Goal: Transaction & Acquisition: Purchase product/service

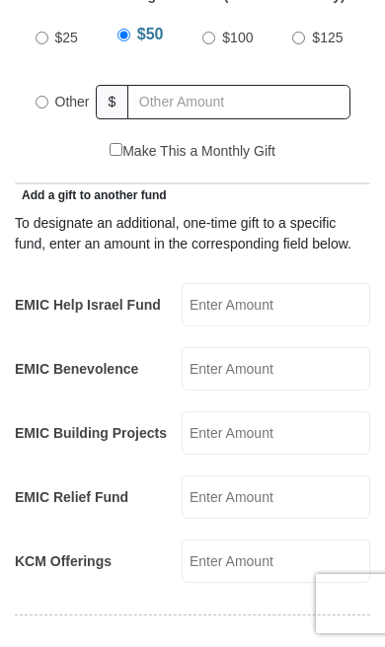
scroll to position [884, 0]
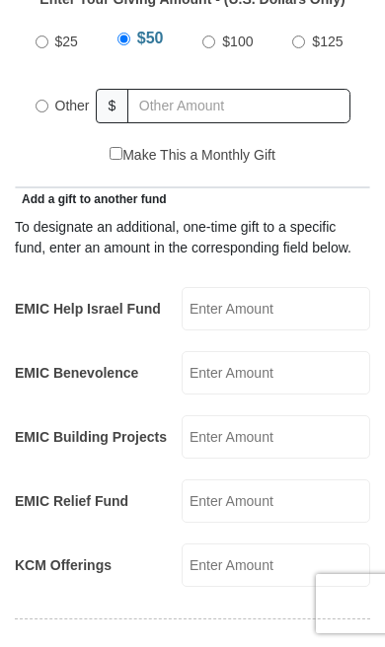
click at [53, 84] on label "Other" at bounding box center [72, 105] width 48 height 43
click at [48, 100] on input "Other" at bounding box center [42, 106] width 13 height 13
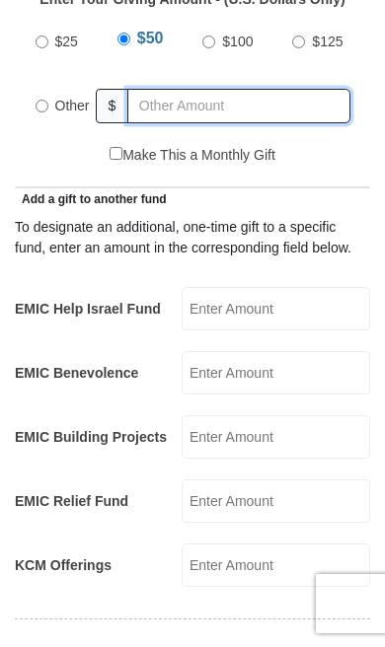
radio input "true"
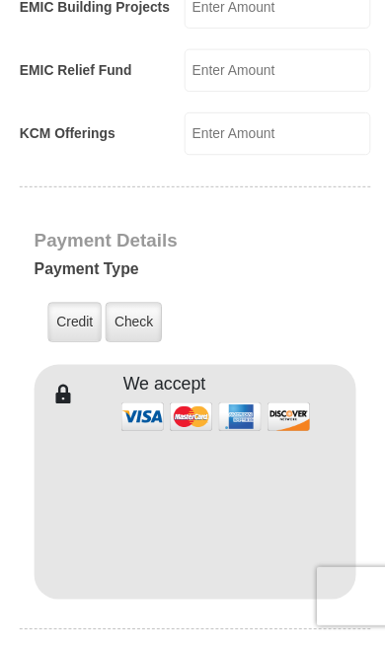
scroll to position [1310, 0]
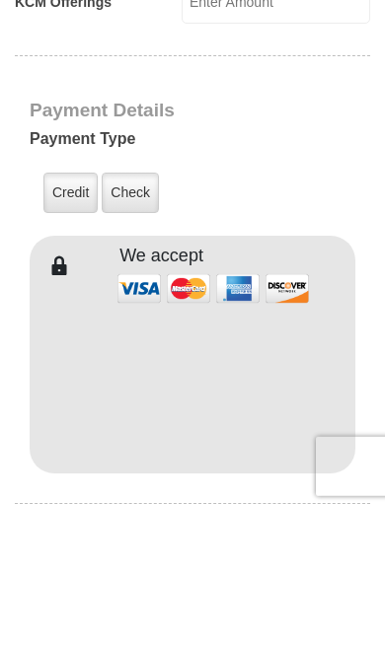
type input "500.00"
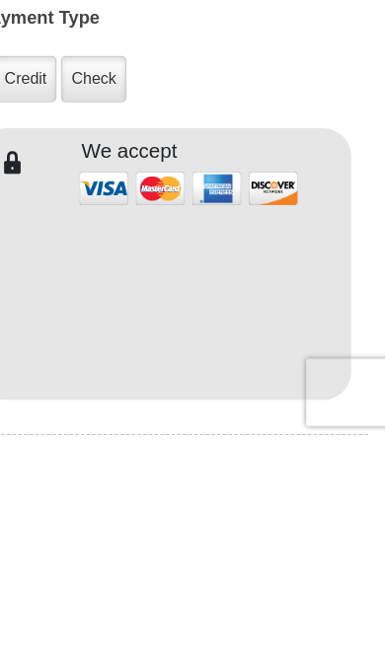
scroll to position [1490, 0]
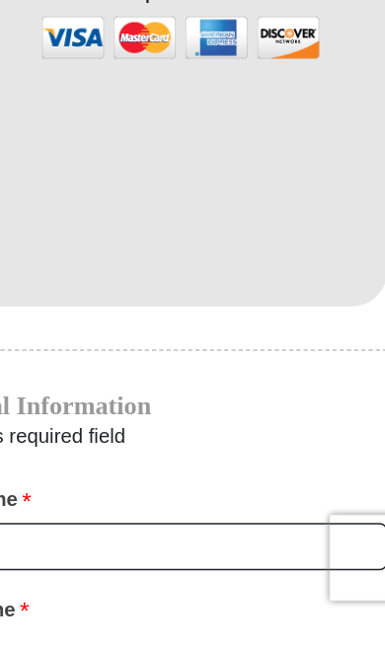
click at [187, 491] on h4 "Personal Information" at bounding box center [193, 499] width 326 height 16
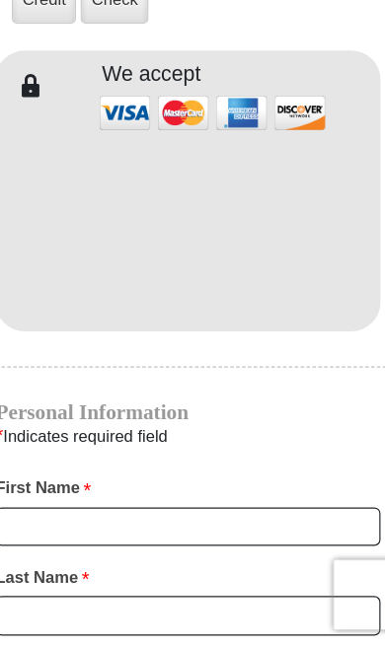
scroll to position [1543, 0]
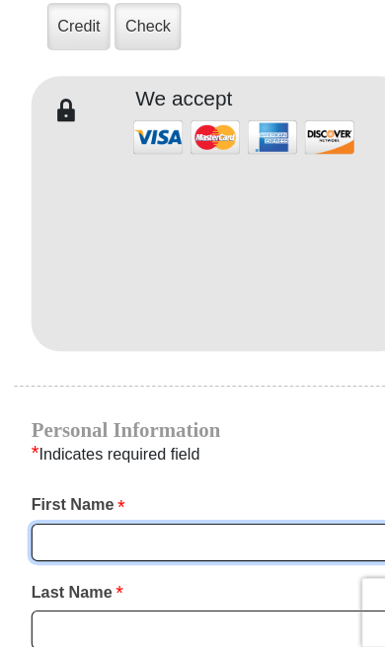
click at [187, 527] on input "First Name *" at bounding box center [193, 544] width 326 height 34
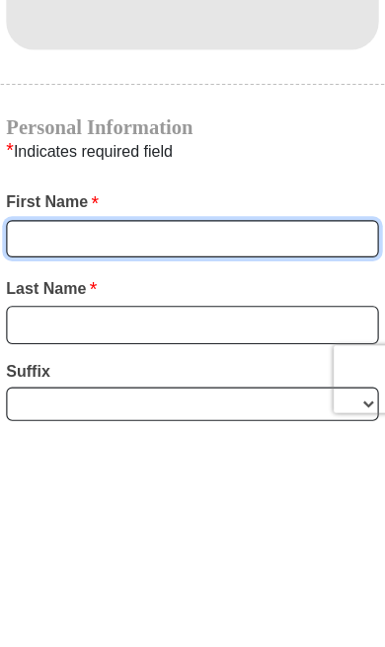
type input "[PERSON_NAME]"
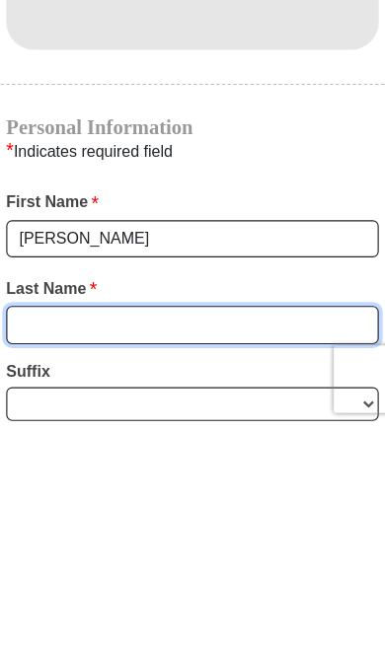
type input "Marine"
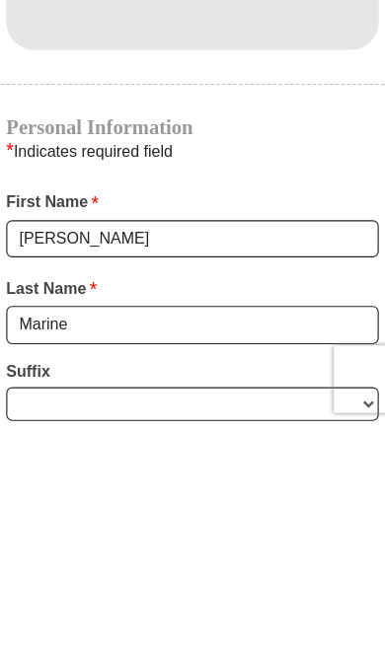
scroll to position [1796, 0]
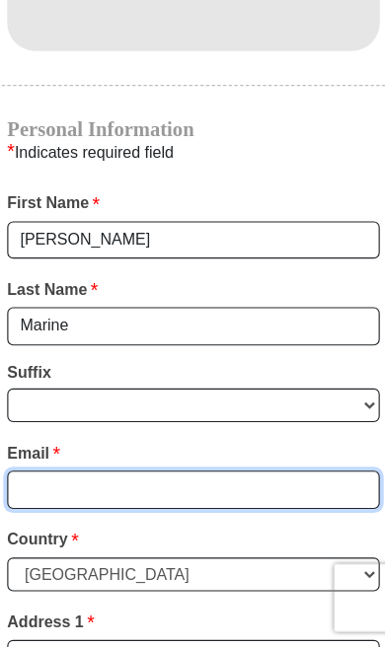
click at [153, 492] on input "Email *" at bounding box center [193, 509] width 326 height 34
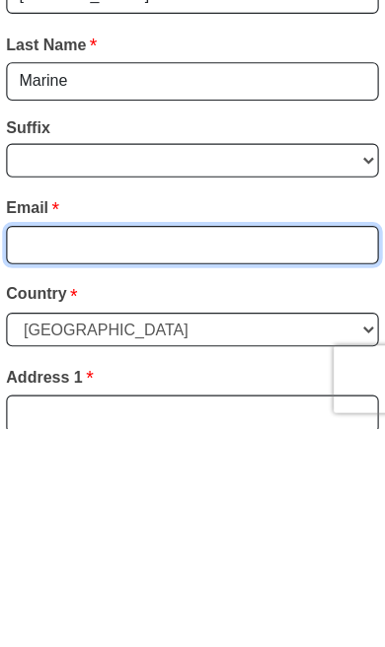
type input "[PERSON_NAME][EMAIL_ADDRESS][DOMAIN_NAME]"
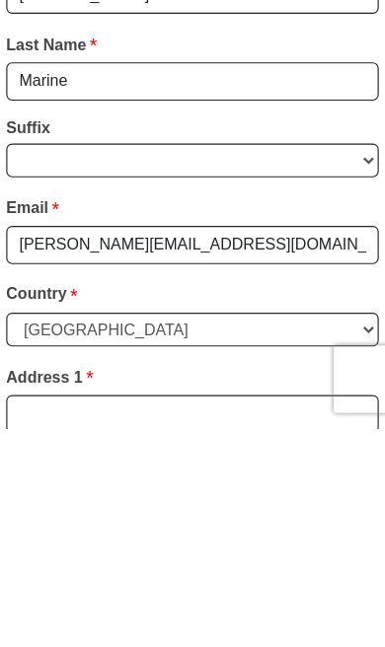
scroll to position [2009, 0]
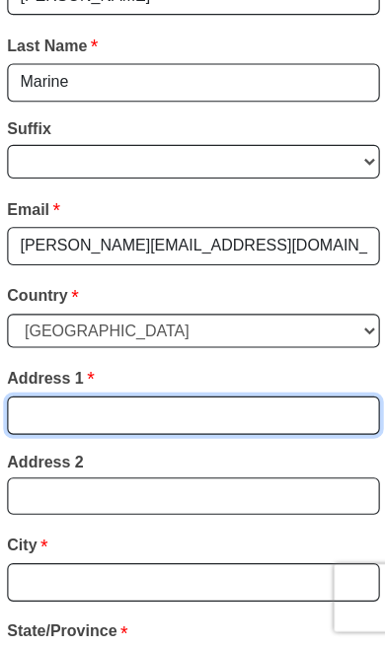
click at [134, 427] on input "Address 1 *" at bounding box center [193, 444] width 326 height 34
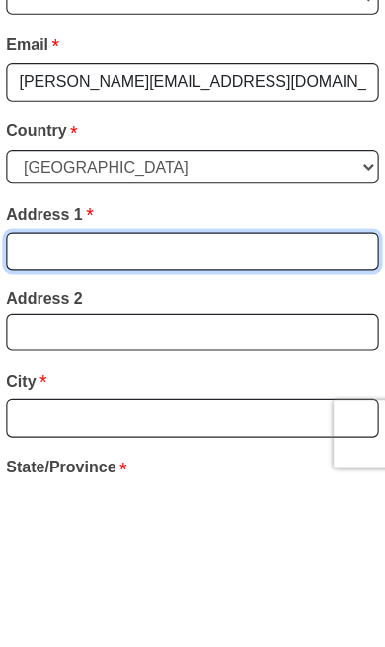
type input "[STREET_ADDRESS]"
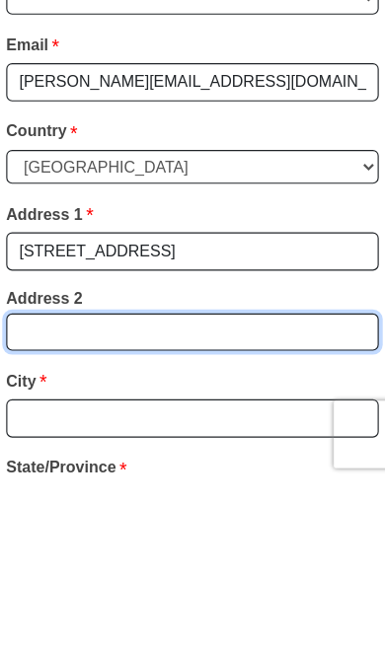
type input "Unit #202"
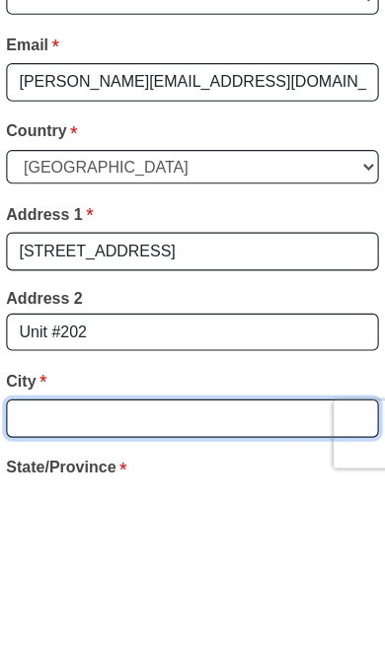
type input "[GEOGRAPHIC_DATA]"
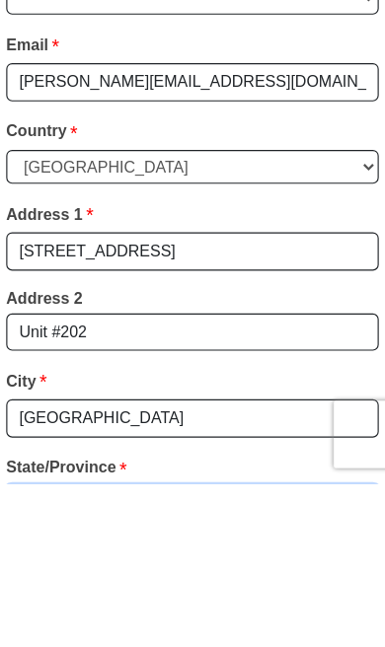
select select "CA"
type input "90755-1029"
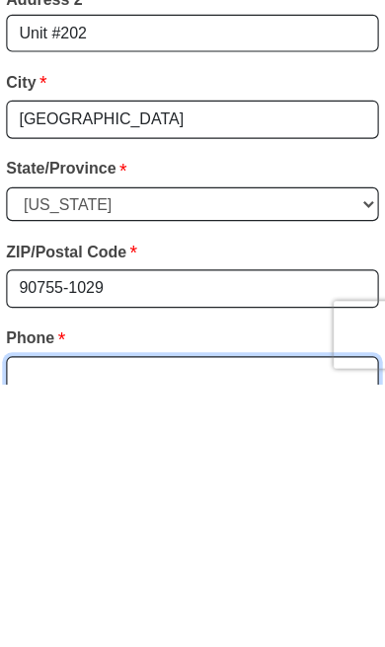
scroll to position [2184, 0]
type input "5625050060"
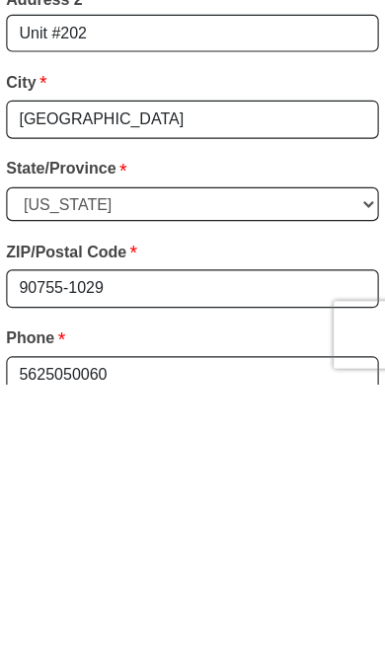
scroll to position [2414, 0]
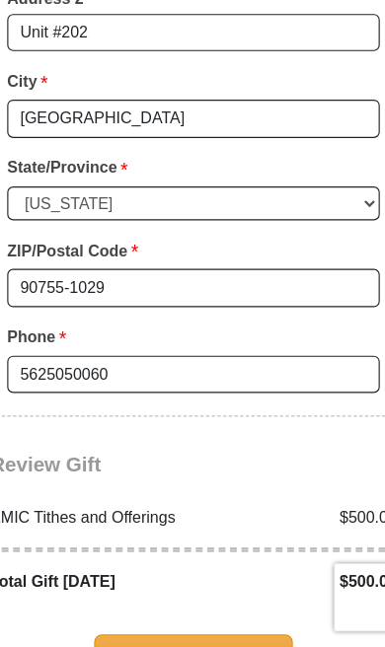
click at [188, 636] on span "Complete Your Gift" at bounding box center [193, 656] width 175 height 41
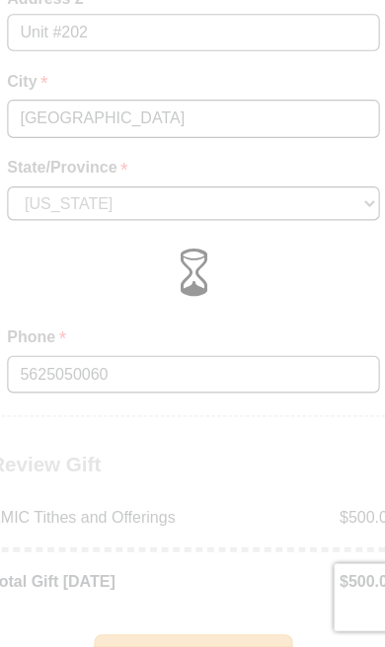
scroll to position [2415, 0]
